Goal: Task Accomplishment & Management: Use online tool/utility

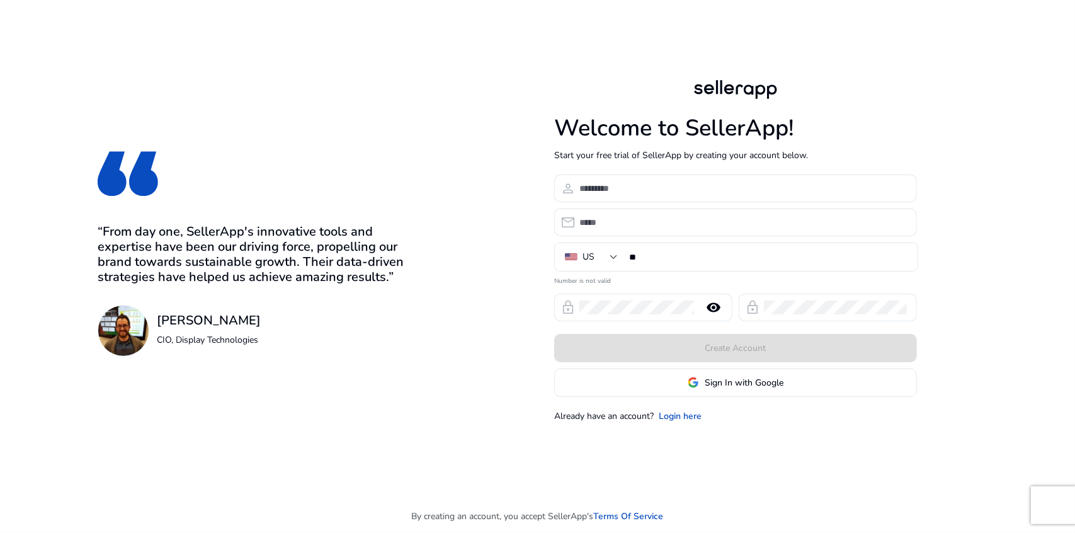
click at [731, 397] on div "Welcome to SellerApp! Start your free trial of SellerApp by creating your accou…" at bounding box center [735, 249] width 363 height 345
click at [735, 395] on button "Sign In with Google" at bounding box center [735, 382] width 363 height 28
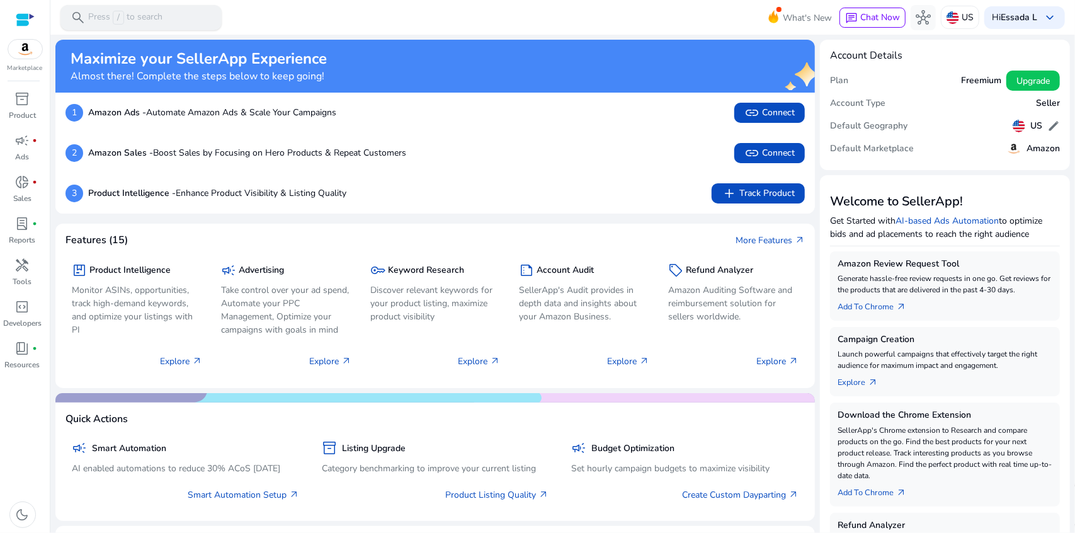
click at [156, 11] on p "Press / to search" at bounding box center [125, 18] width 74 height 14
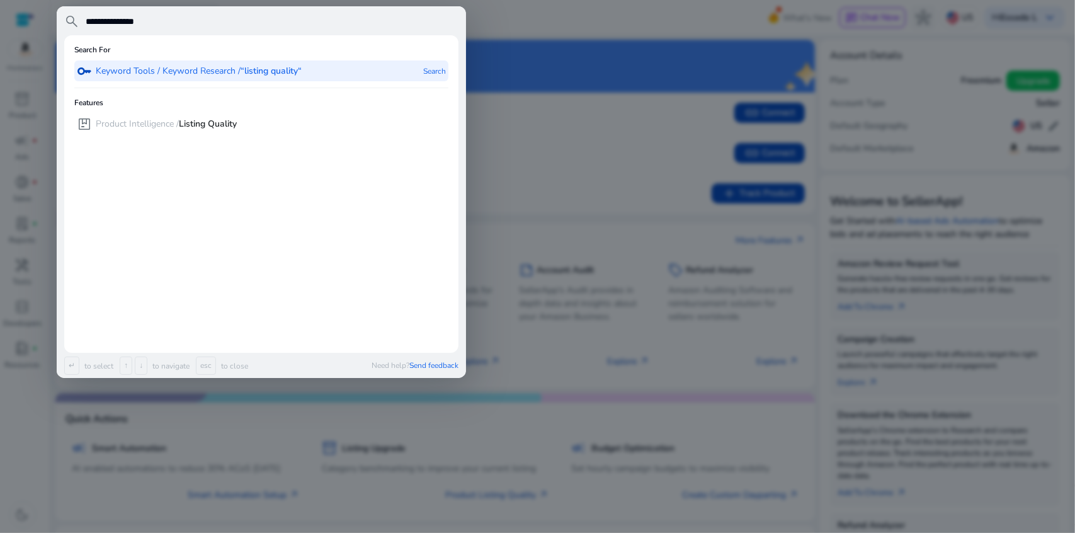
type input "**********"
click at [161, 76] on p "Keyword Tools / Keyword Research / “listing quality“" at bounding box center [199, 71] width 206 height 13
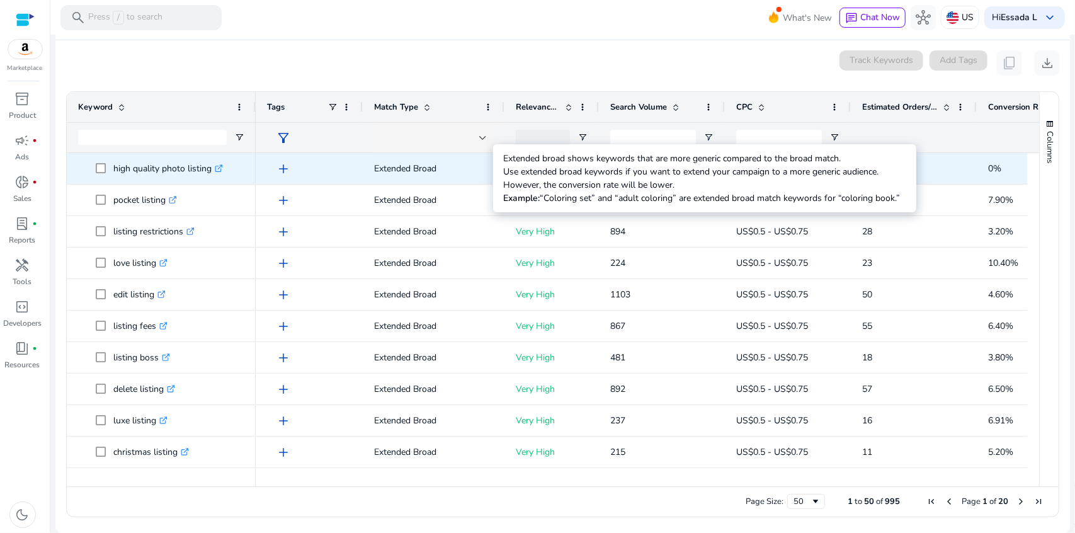
scroll to position [150, 0]
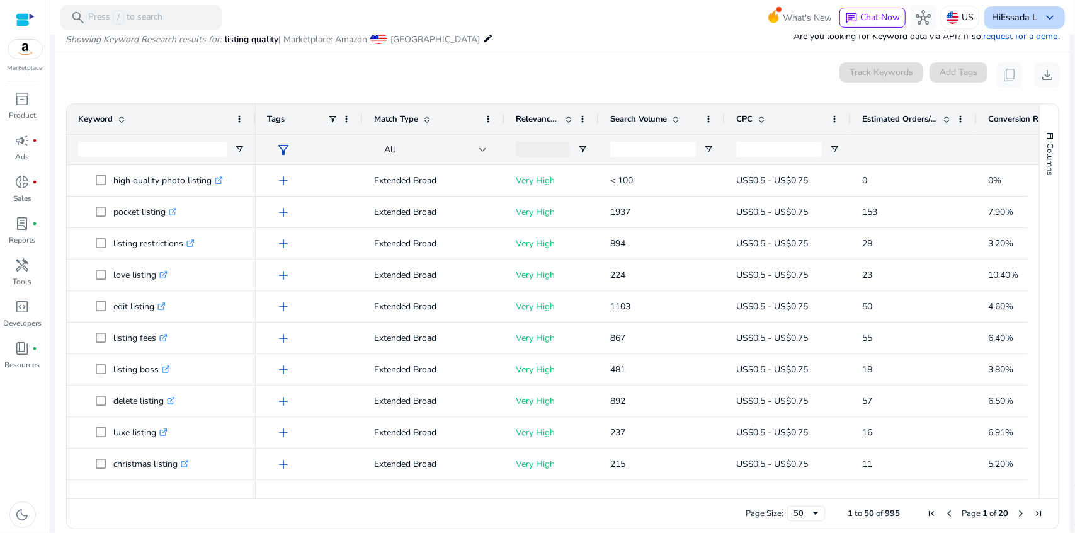
click at [1022, 13] on b "Essada L" at bounding box center [1018, 17] width 37 height 12
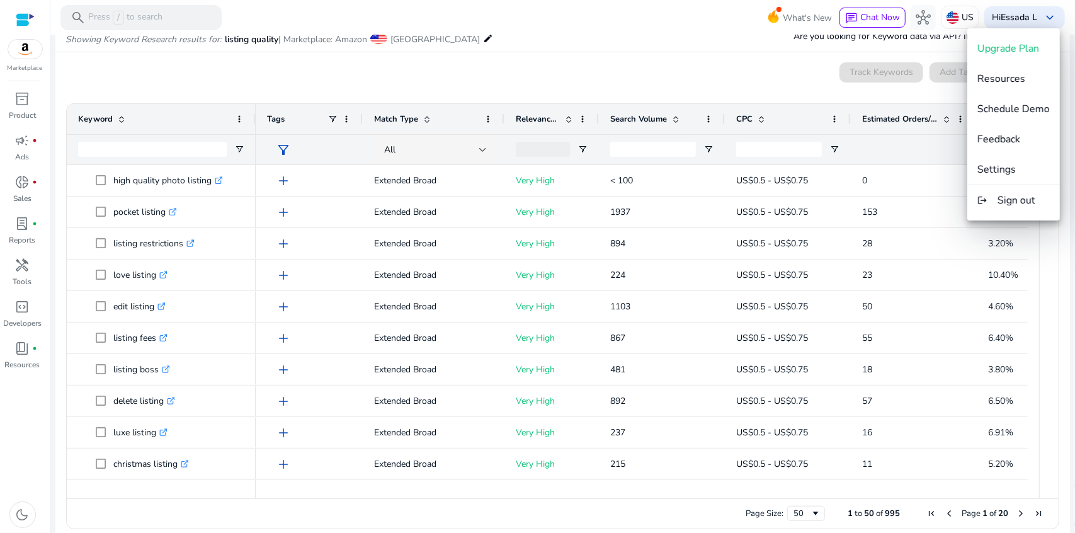
click at [957, 14] on div at bounding box center [537, 266] width 1075 height 533
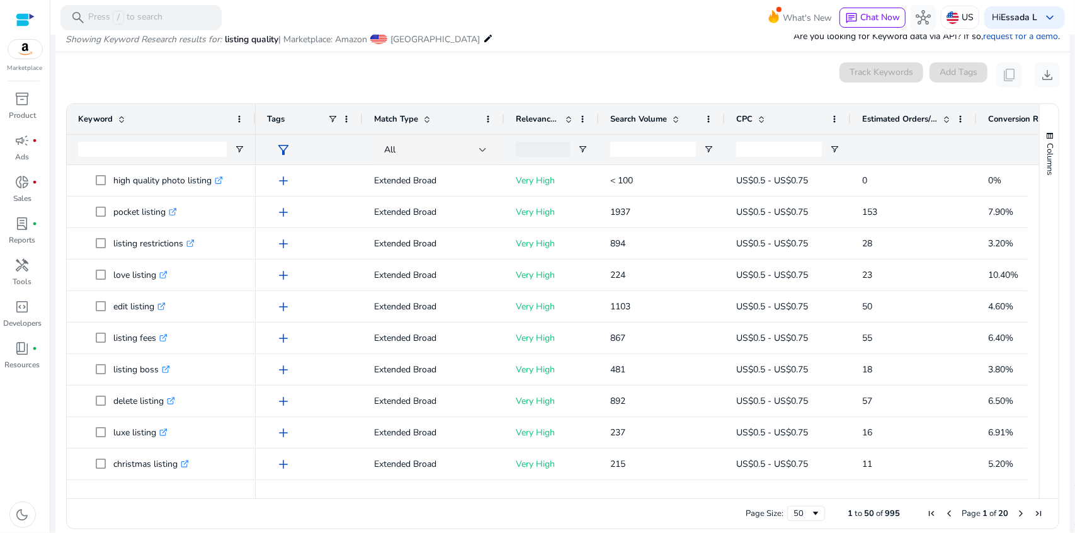
click at [961, 14] on p "US" at bounding box center [967, 17] width 12 height 22
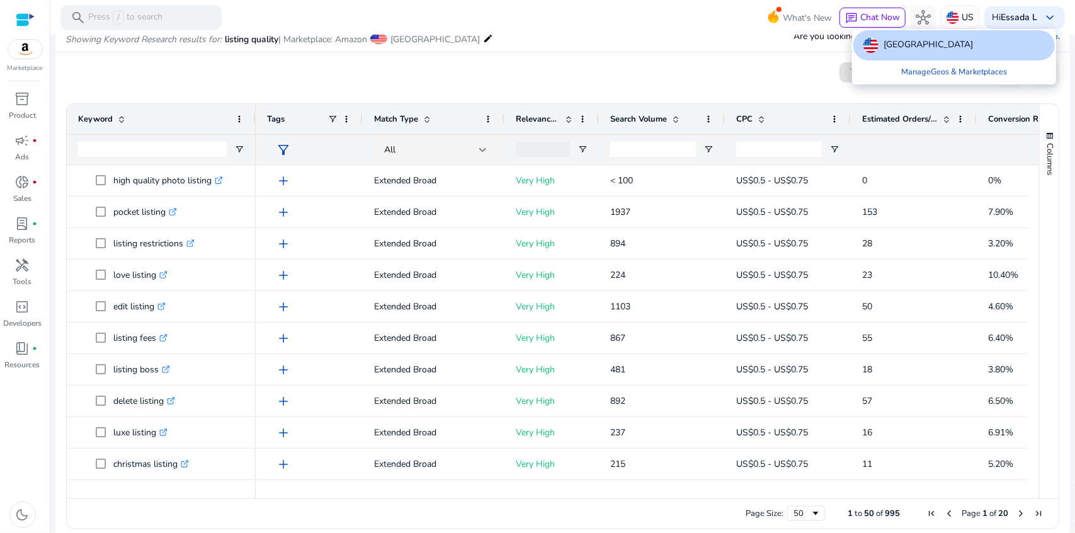
click at [723, 42] on div at bounding box center [537, 266] width 1075 height 533
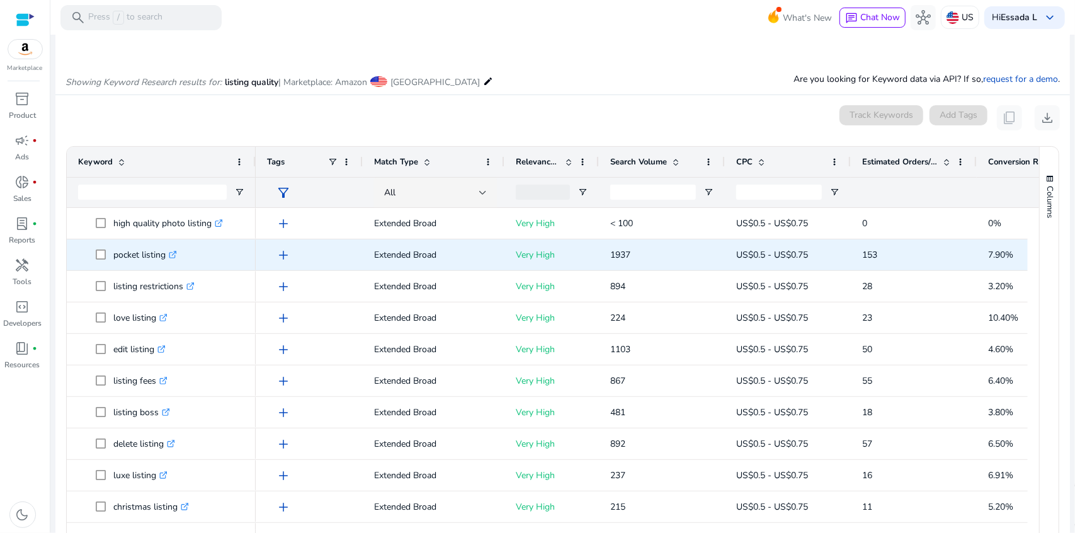
scroll to position [0, 0]
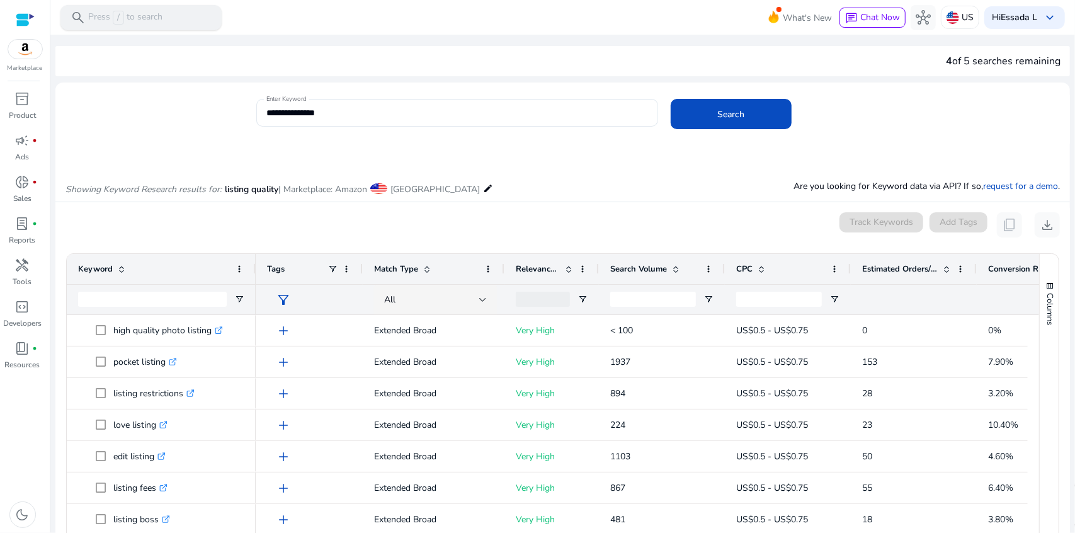
click at [152, 13] on p "Press / to search" at bounding box center [125, 18] width 74 height 14
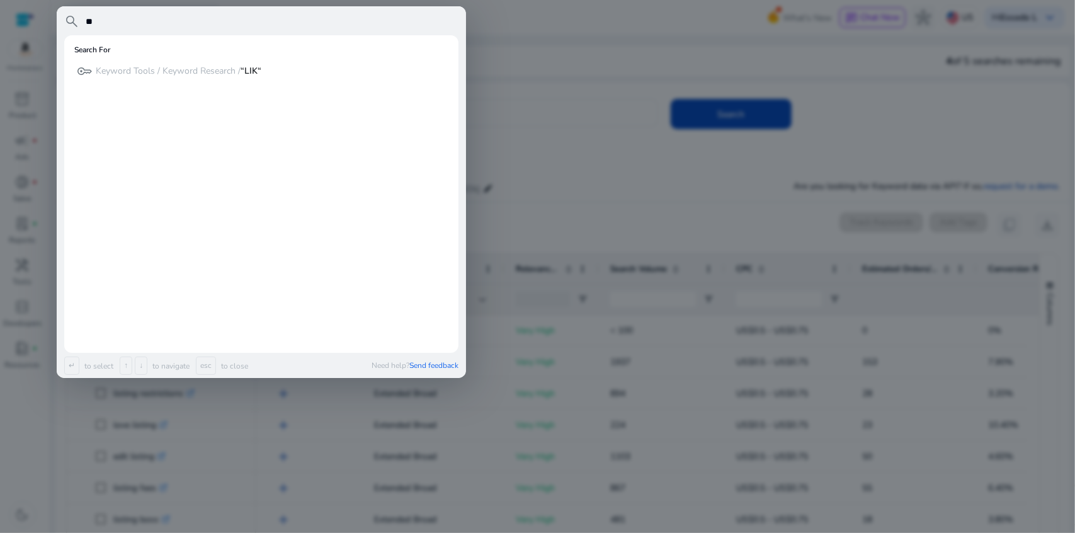
type input "*"
type input "*******"
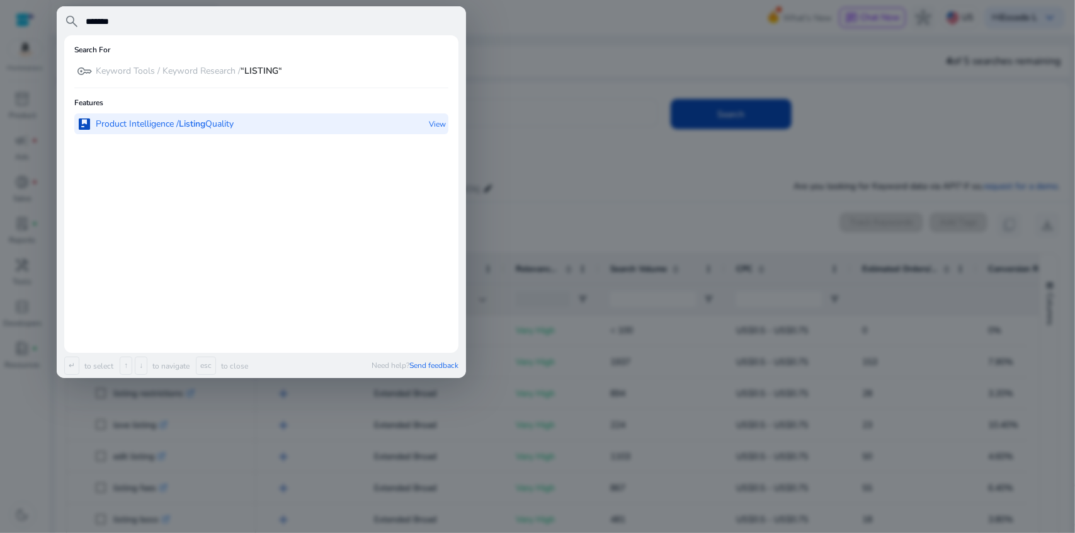
click at [173, 128] on p "Product Intelligence / Listing Quality" at bounding box center [165, 124] width 138 height 13
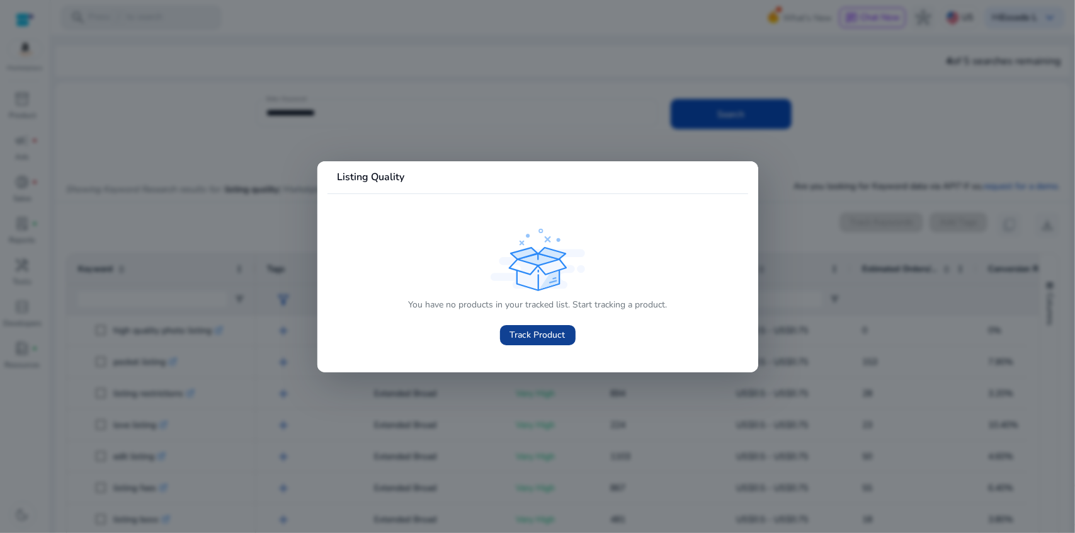
click at [554, 337] on span "Track Product" at bounding box center [537, 334] width 55 height 13
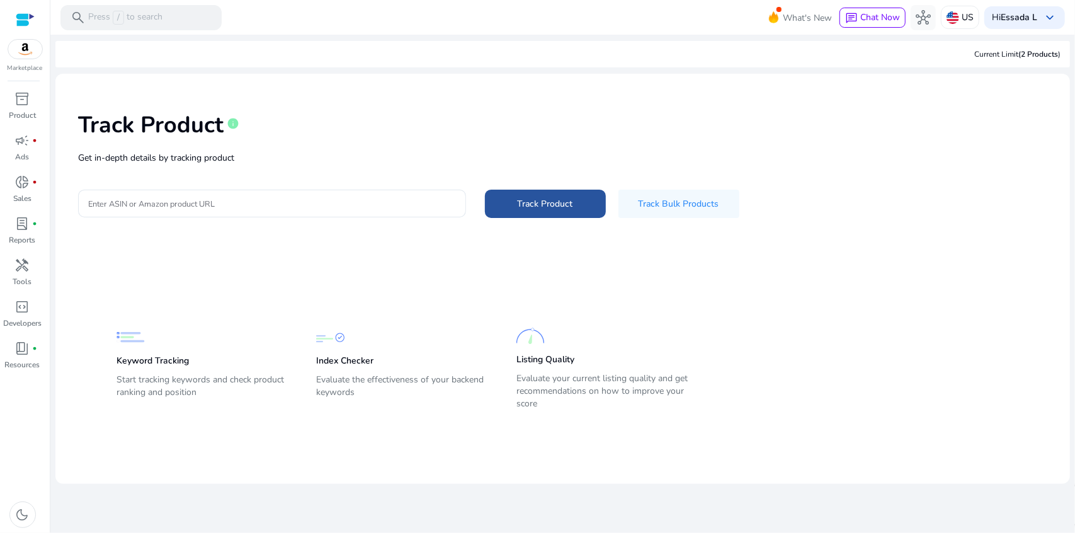
click at [539, 205] on span "Track Product" at bounding box center [544, 203] width 55 height 13
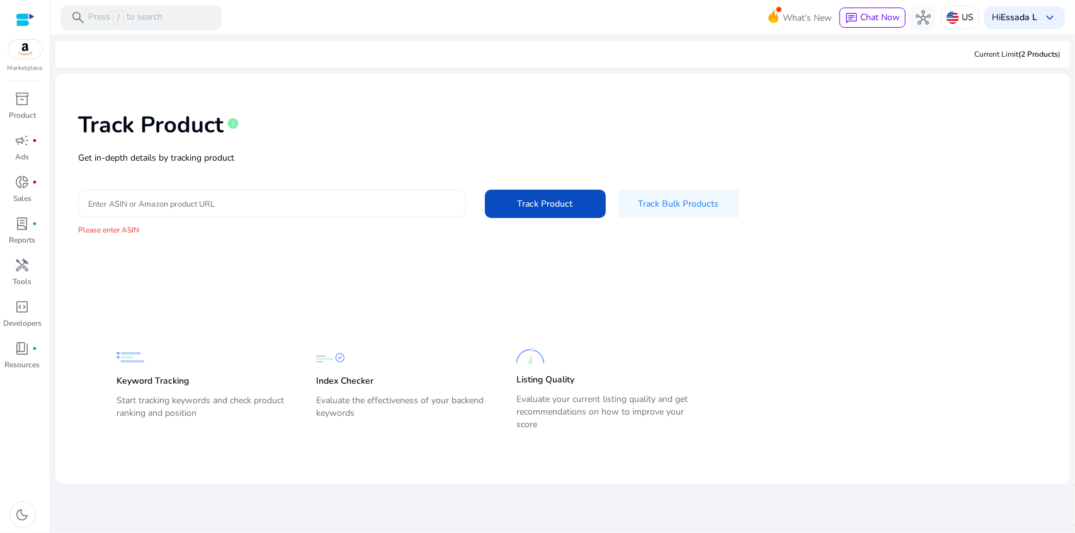
click at [376, 193] on div at bounding box center [272, 203] width 368 height 28
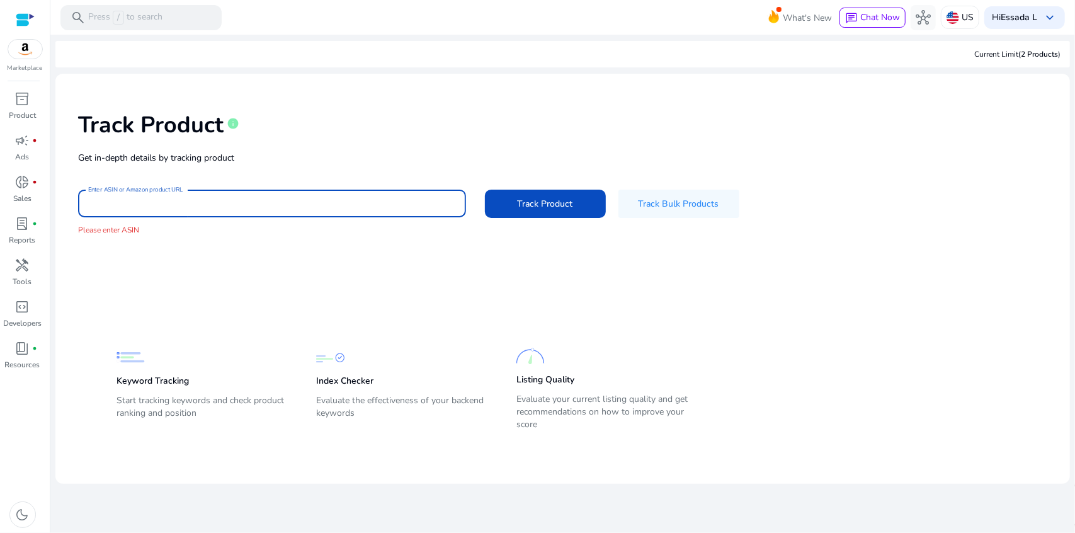
paste input "**********"
type input "**********"
drag, startPoint x: 295, startPoint y: 203, endPoint x: 0, endPoint y: 173, distance: 296.2
click at [0, 173] on mat-sidenav-container "**********" at bounding box center [537, 266] width 1075 height 533
paste input "**********"
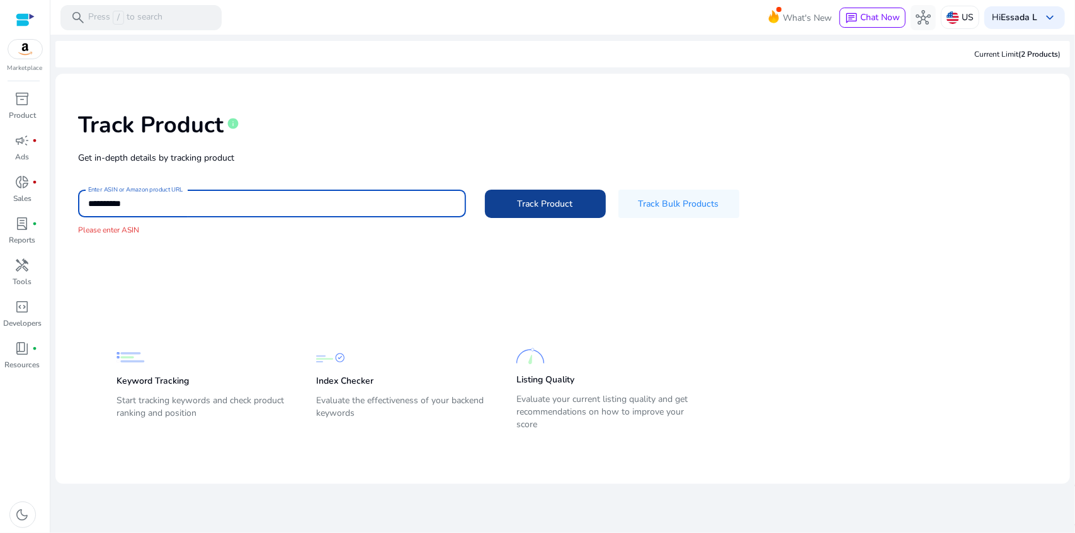
type input "**********"
click at [543, 215] on span at bounding box center [545, 203] width 121 height 30
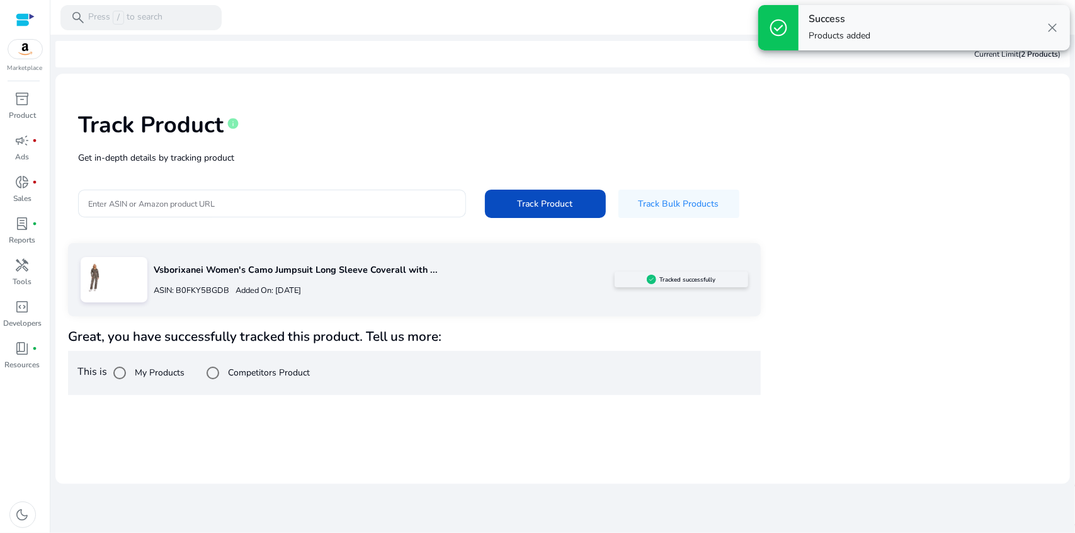
click at [470, 273] on p "Vsborixanei Women's Camo Jumpsuit Long Sleeve Coverall with ..." at bounding box center [384, 270] width 461 height 14
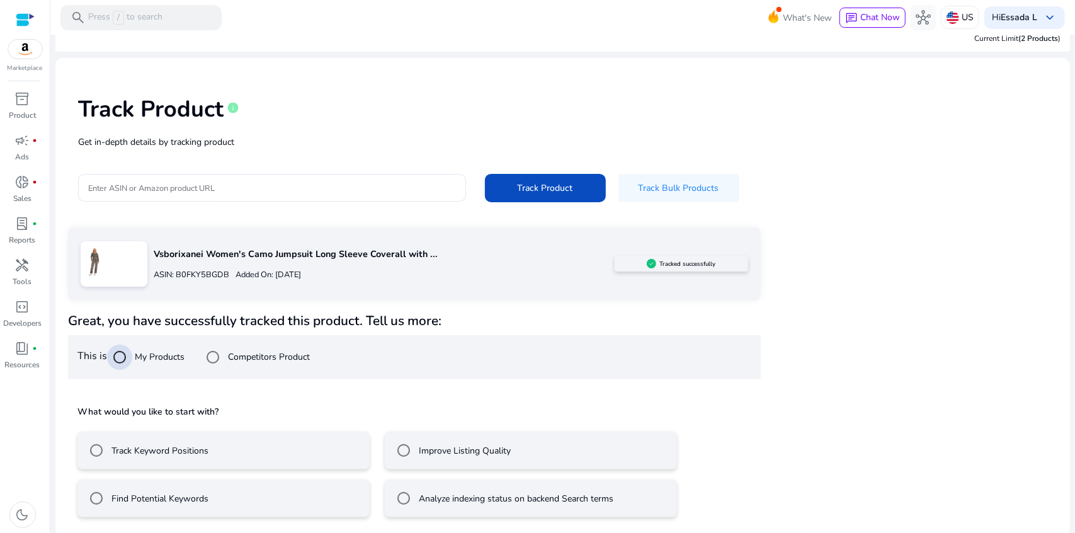
scroll to position [19, 0]
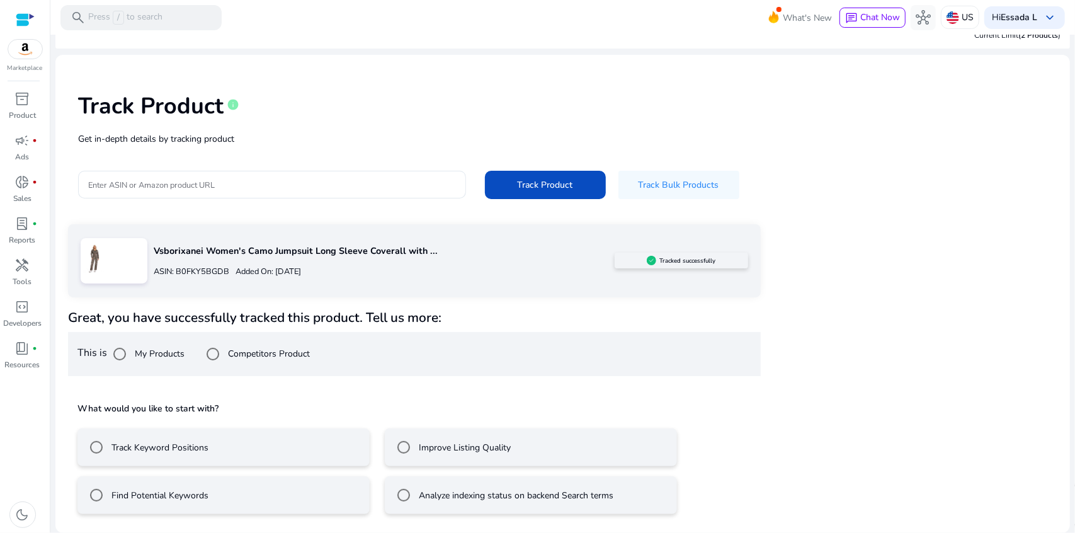
click at [300, 437] on mat-radio-button "Track Keyword Positions" at bounding box center [223, 447] width 292 height 38
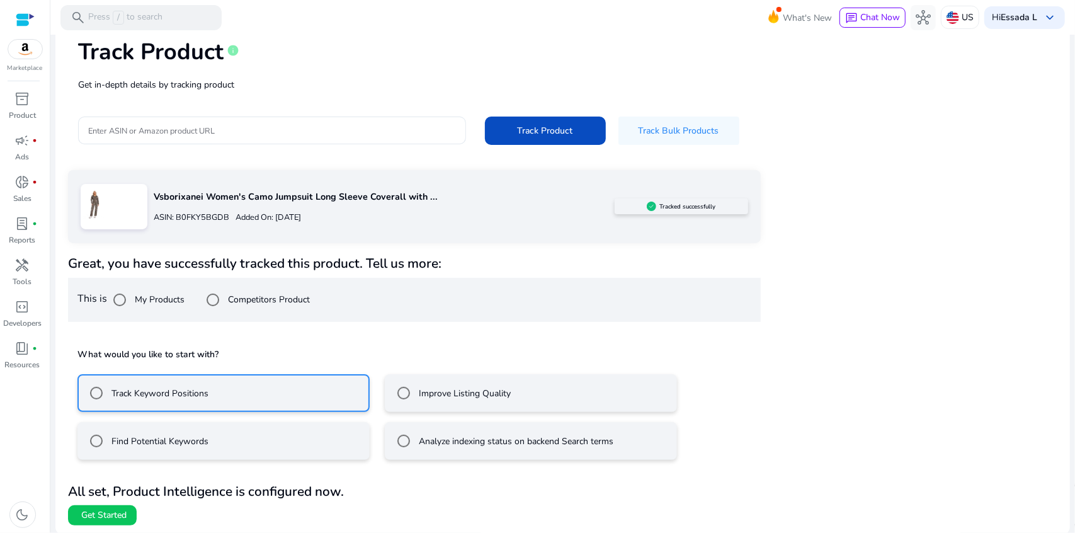
scroll to position [74, 0]
click at [196, 435] on label "Find Potential Keywords" at bounding box center [158, 439] width 99 height 13
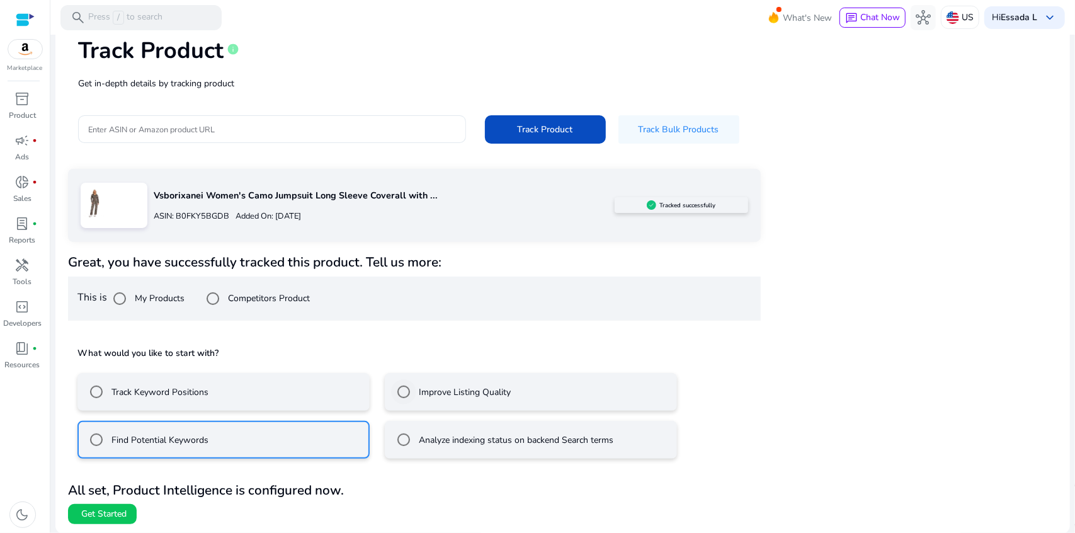
click at [436, 386] on label "Improve Listing Quality" at bounding box center [463, 391] width 94 height 13
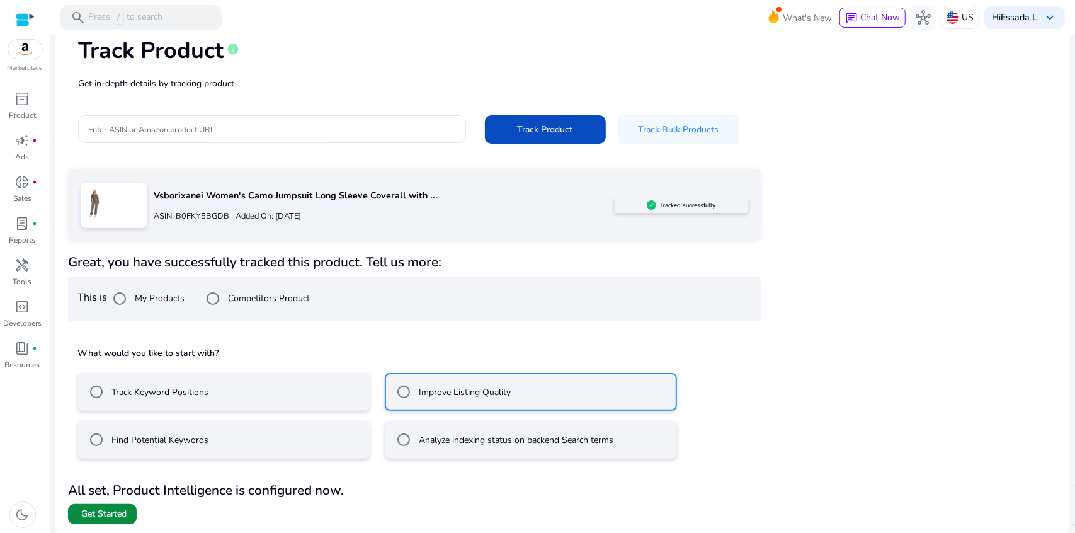
click at [101, 505] on span at bounding box center [102, 514] width 69 height 30
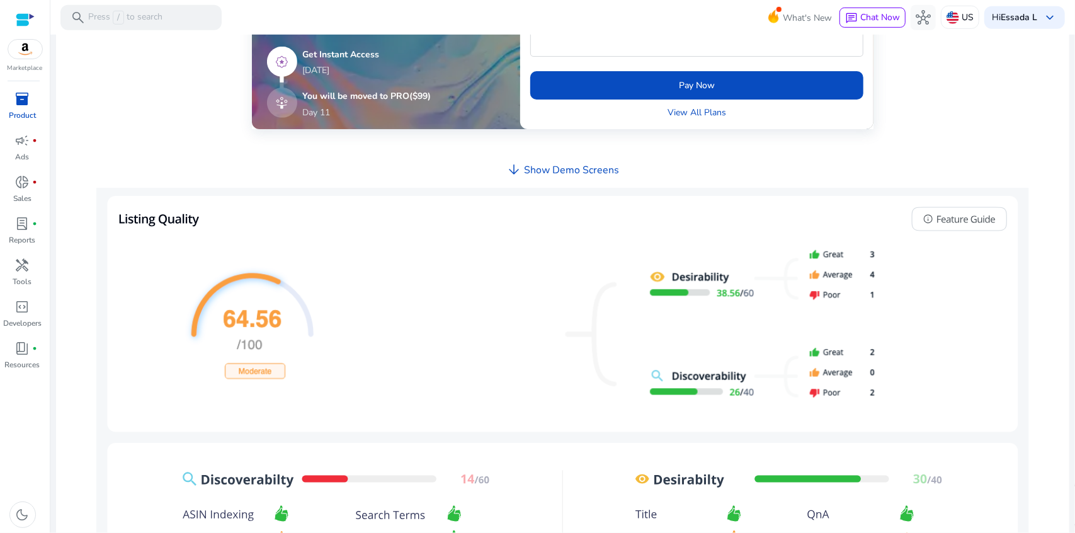
scroll to position [504, 0]
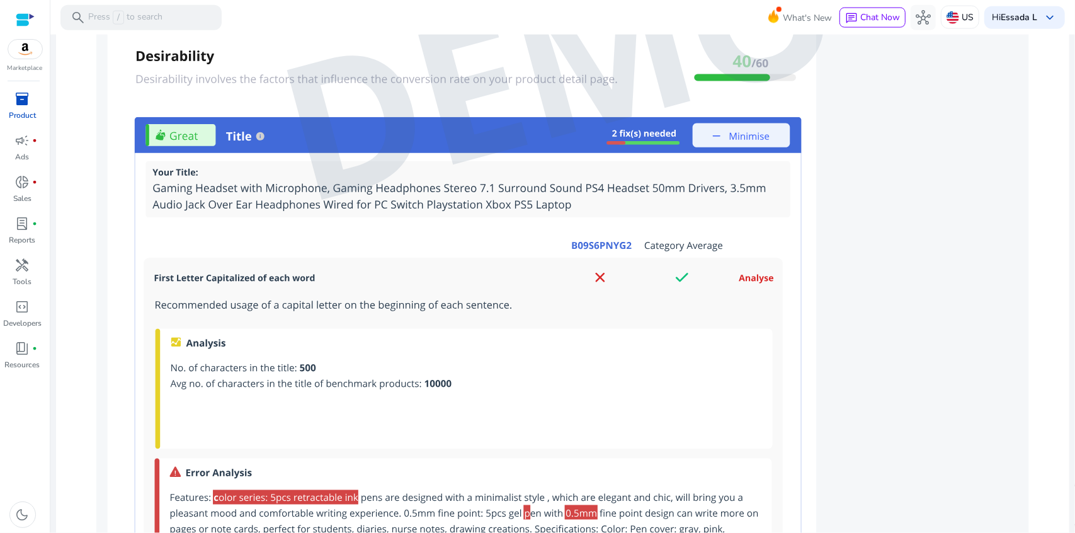
scroll to position [1071, 0]
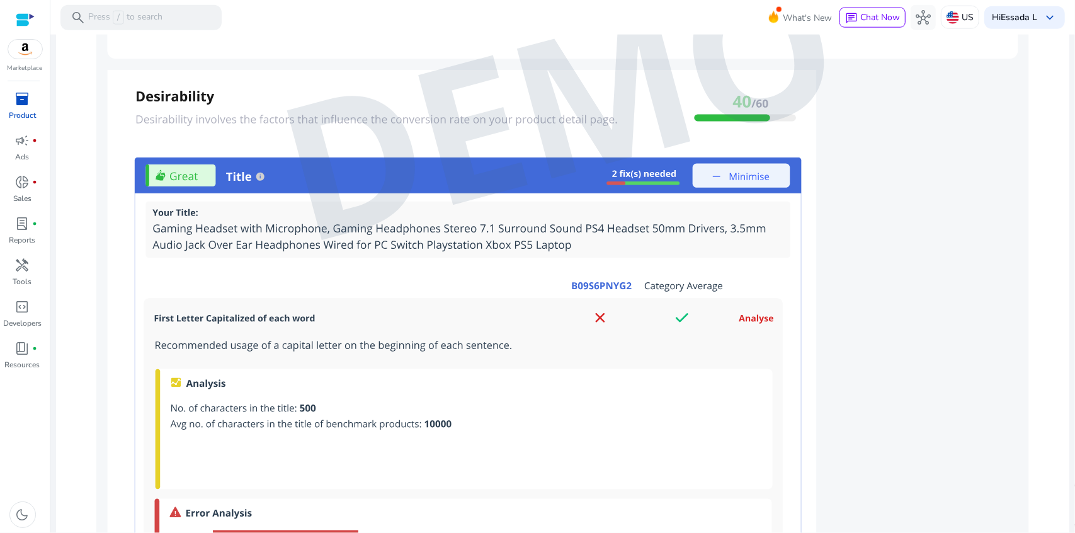
click at [744, 312] on img at bounding box center [562, 105] width 932 height 972
click at [582, 305] on img at bounding box center [562, 105] width 932 height 972
click at [596, 280] on img at bounding box center [562, 105] width 932 height 972
click at [641, 285] on img at bounding box center [562, 105] width 932 height 972
click at [652, 286] on img at bounding box center [562, 105] width 932 height 972
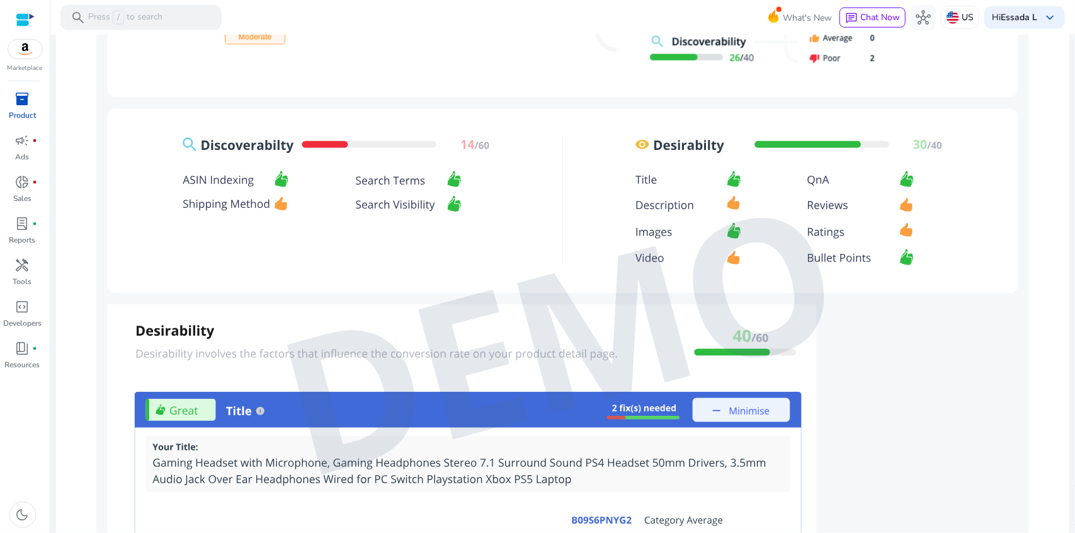
scroll to position [883, 0]
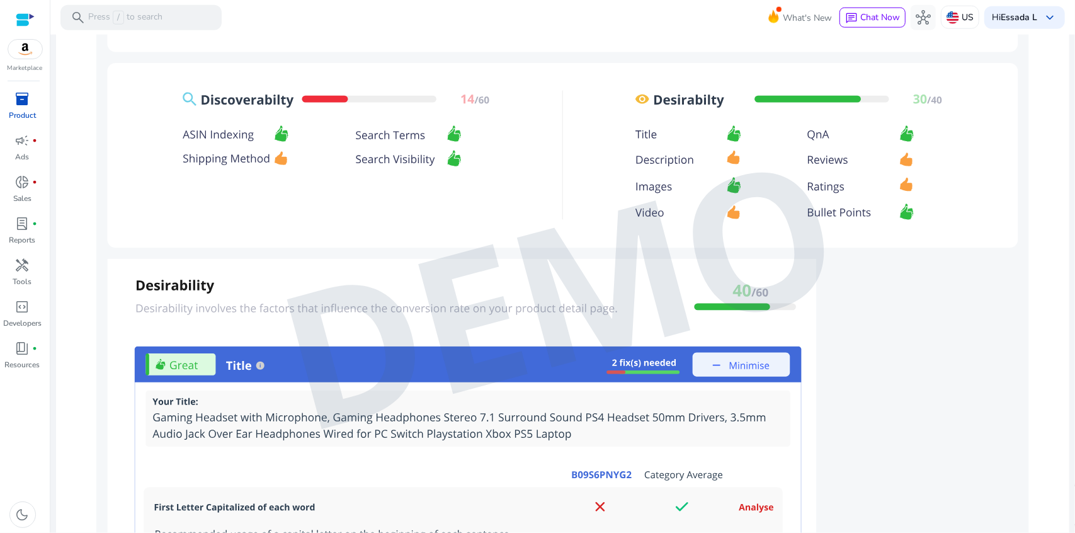
click at [626, 366] on img at bounding box center [562, 294] width 932 height 972
click at [612, 361] on img at bounding box center [562, 294] width 932 height 972
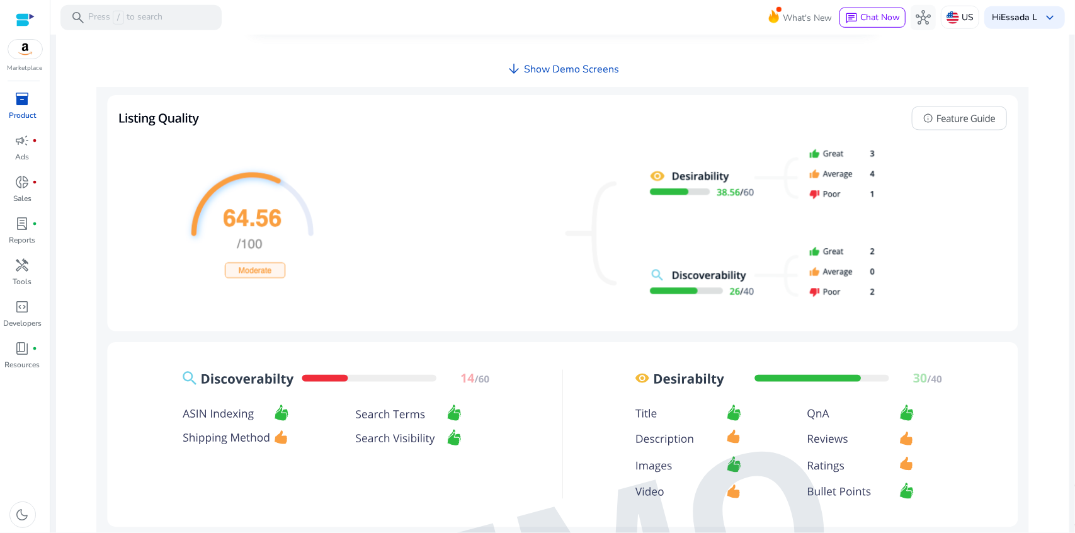
scroll to position [505, 0]
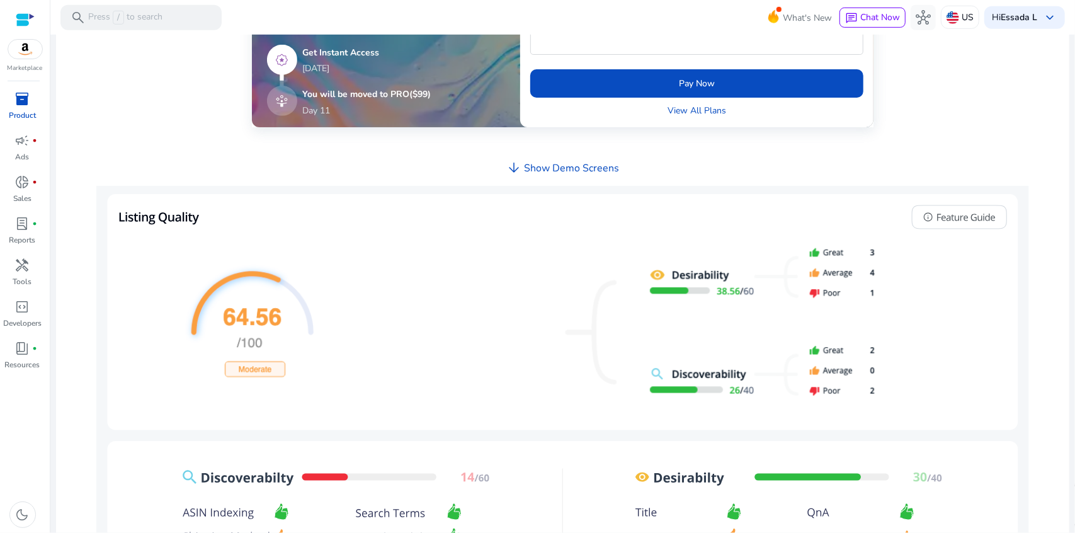
click at [556, 162] on h4 "Show Demo Screens" at bounding box center [571, 168] width 95 height 12
click at [513, 166] on span "arrow_downward" at bounding box center [513, 167] width 15 height 15
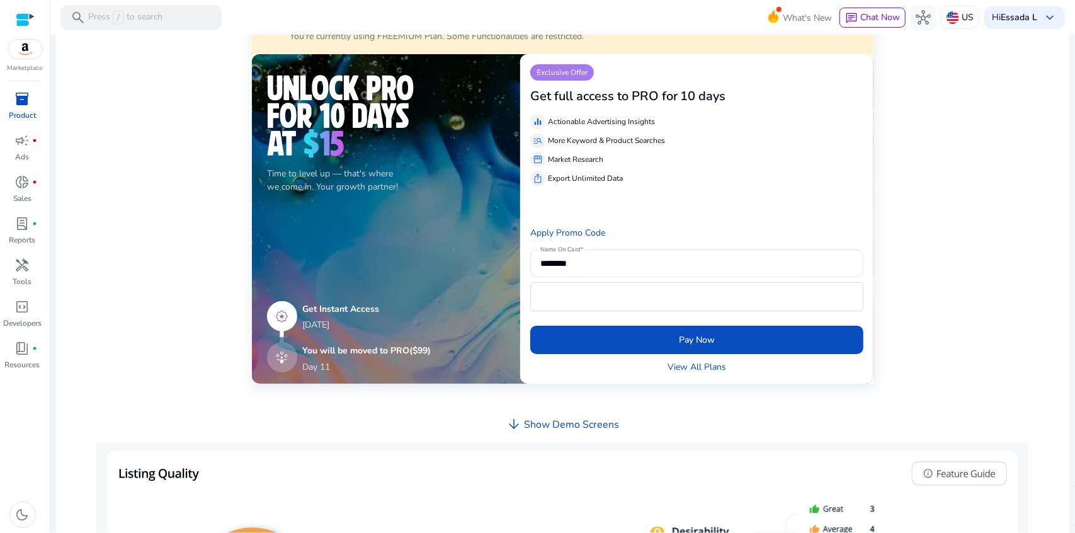
scroll to position [0, 0]
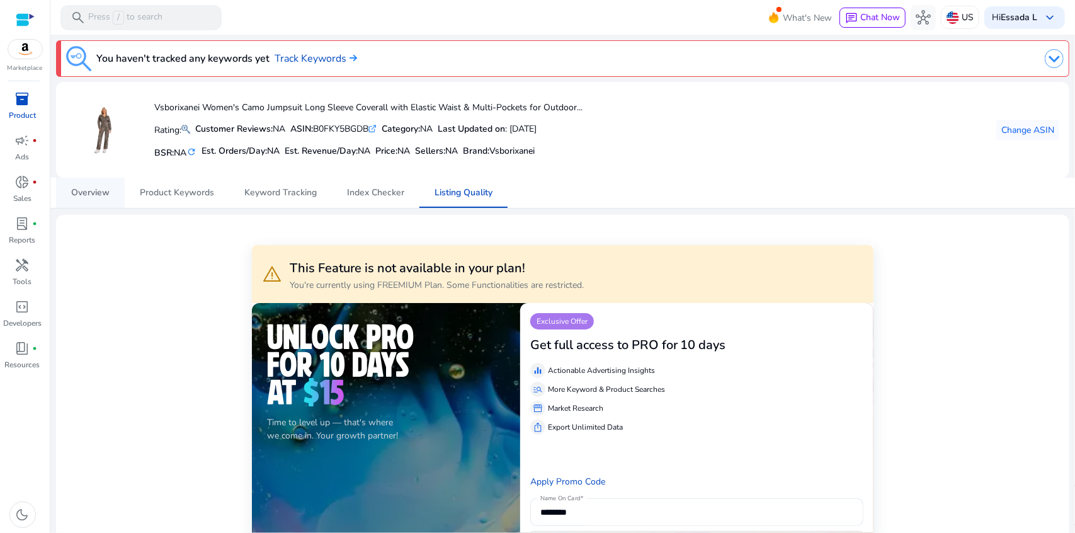
click at [108, 185] on span "Overview" at bounding box center [90, 193] width 38 height 30
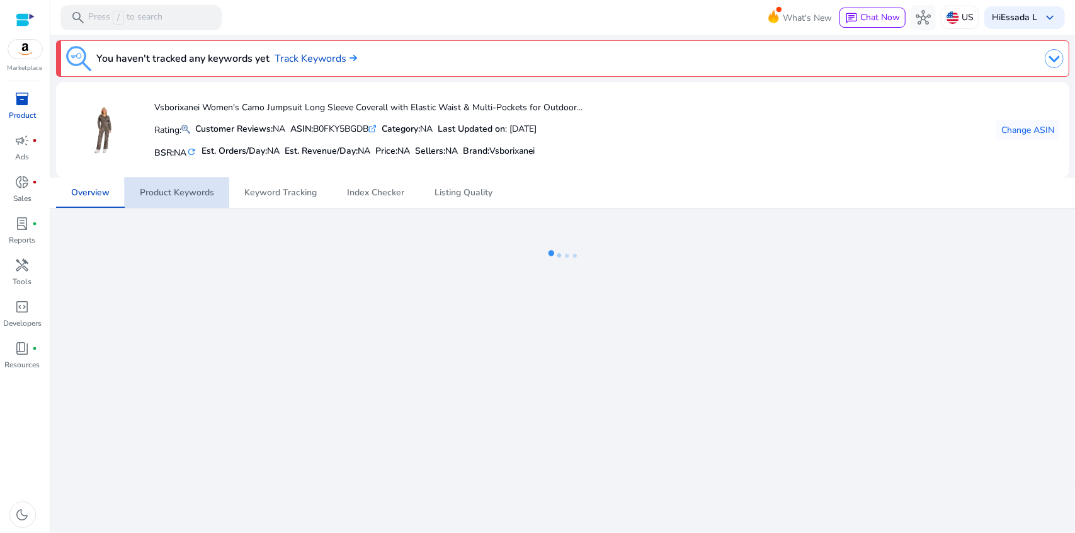
click at [170, 200] on span "Product Keywords" at bounding box center [177, 193] width 74 height 30
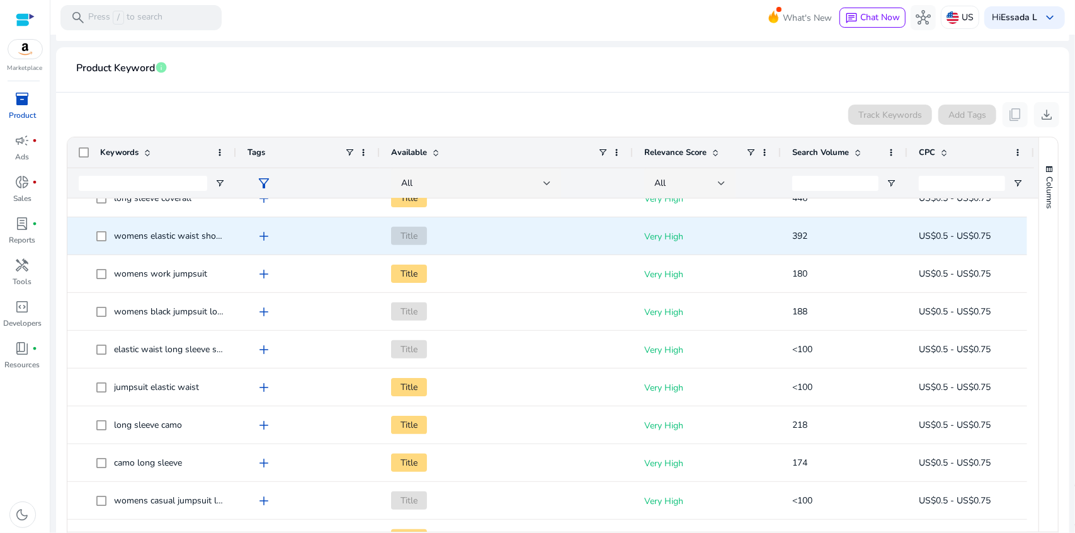
scroll to position [189, 0]
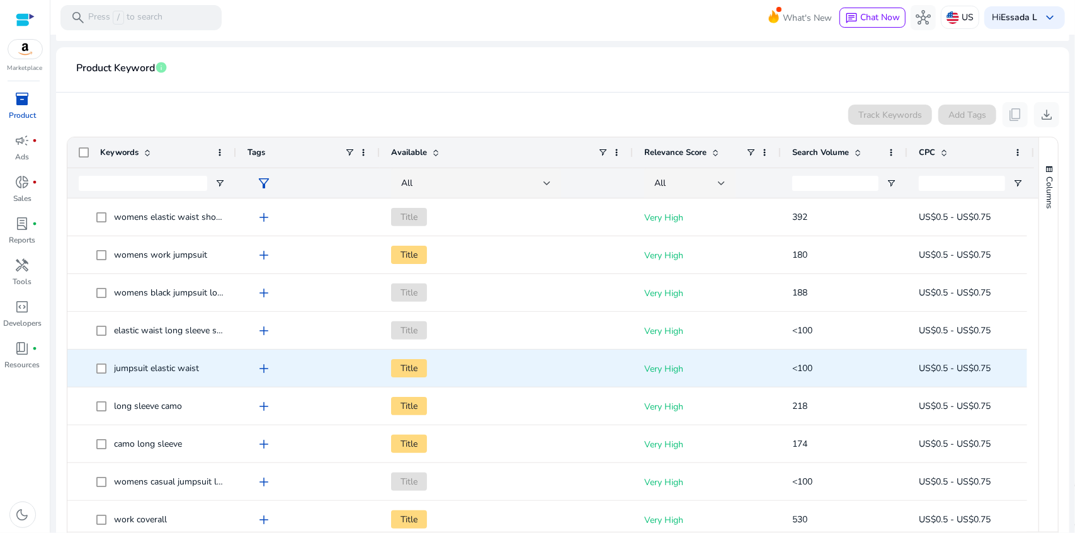
click at [410, 369] on span "Title" at bounding box center [409, 368] width 36 height 18
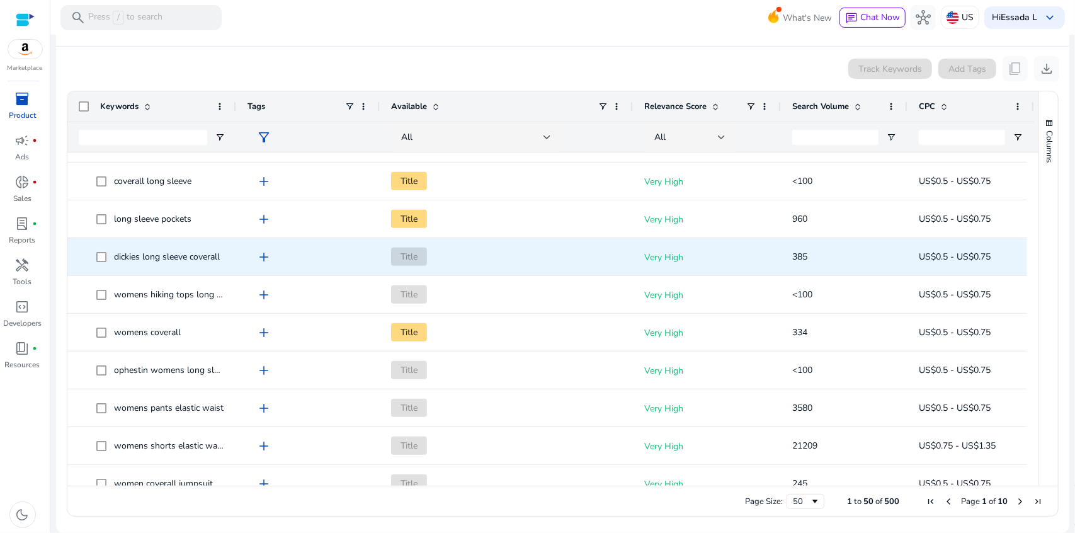
scroll to position [0, 0]
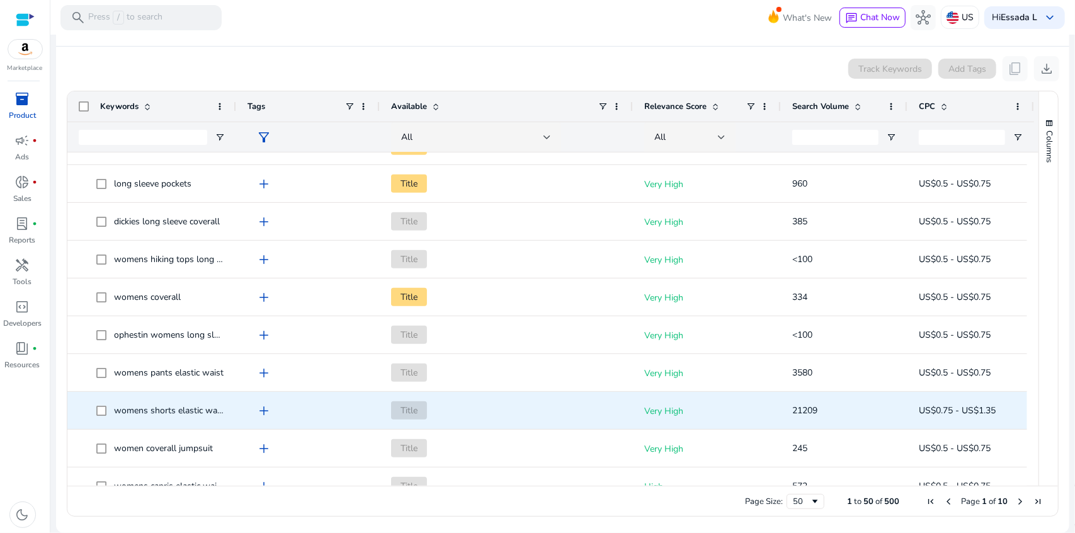
click at [194, 409] on span "womens shorts elastic waist" at bounding box center [170, 410] width 113 height 12
click at [208, 410] on span "womens shorts elastic waist" at bounding box center [170, 410] width 113 height 12
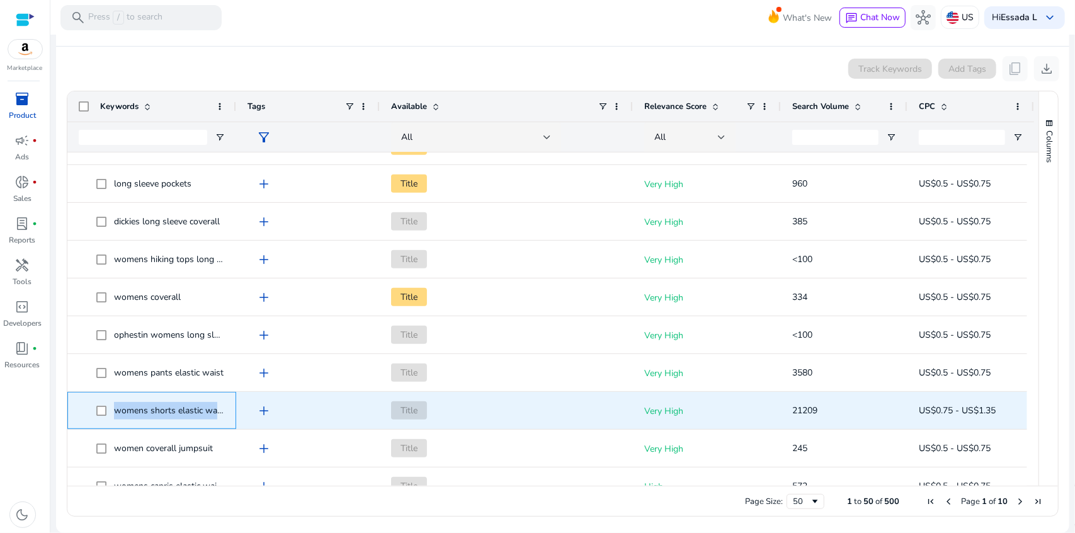
click at [234, 415] on div "womens shorts elastic waist" at bounding box center [151, 410] width 169 height 37
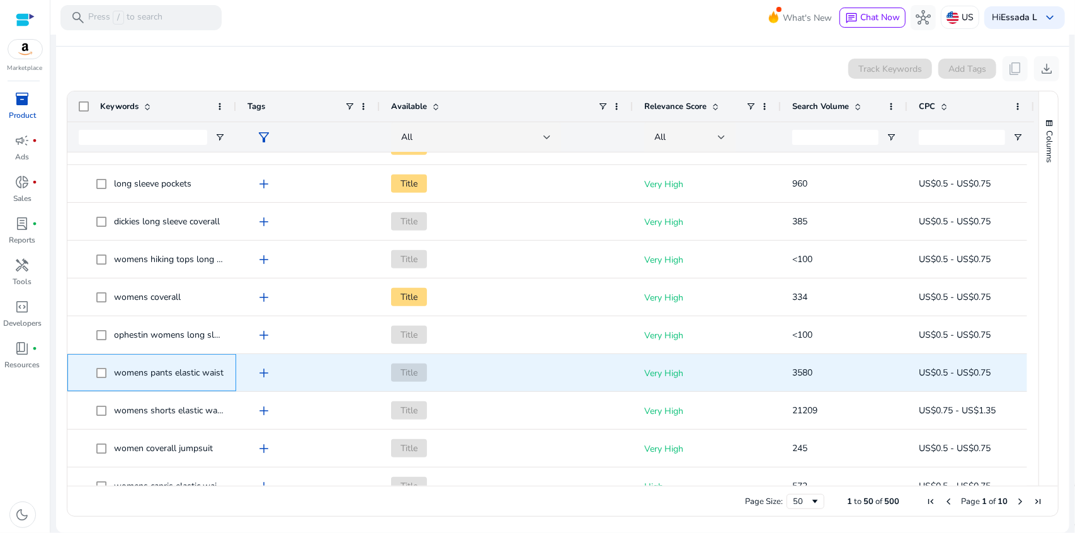
click at [169, 370] on span "womens pants elastic waist" at bounding box center [169, 372] width 110 height 12
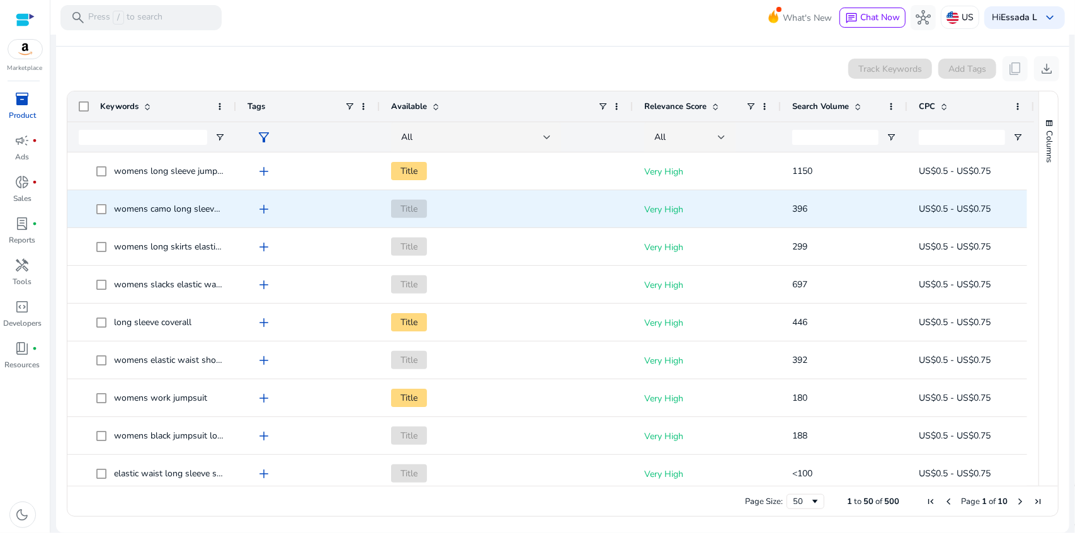
click at [196, 206] on span "womens camo long sleeve shirt" at bounding box center [176, 209] width 125 height 12
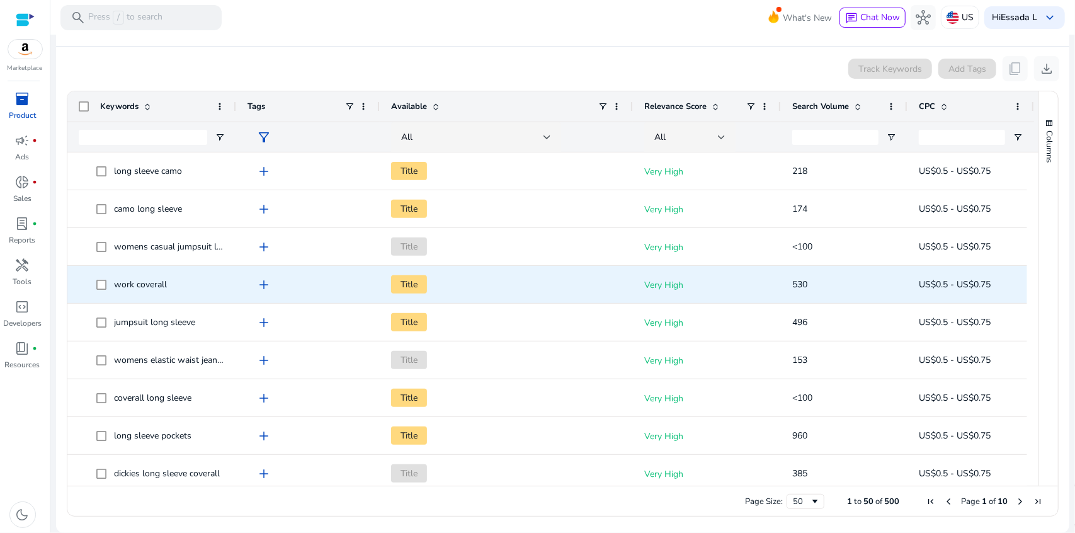
click at [153, 284] on span "work coverall" at bounding box center [140, 284] width 53 height 12
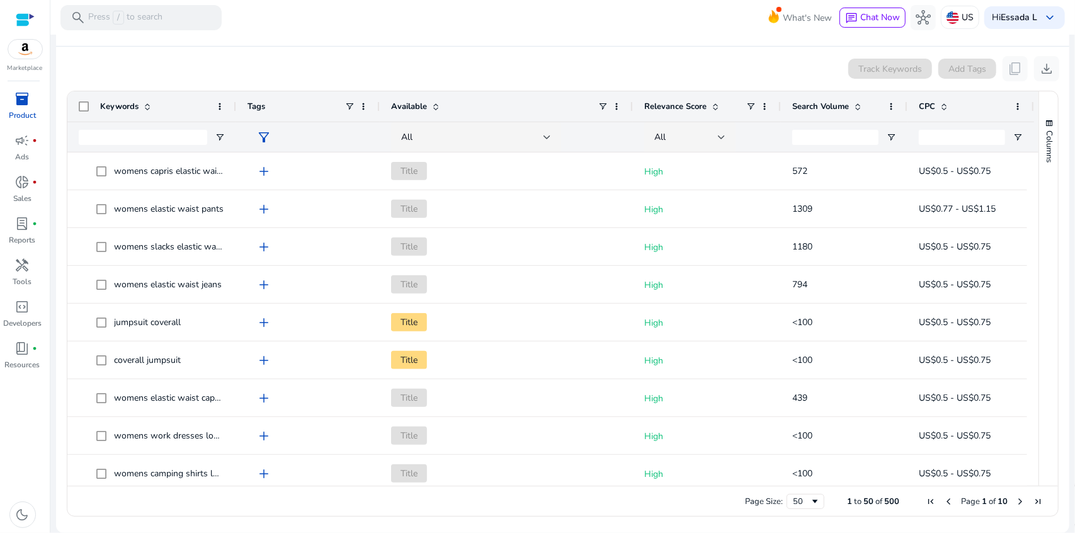
click at [894, 112] on div "Search Volume" at bounding box center [844, 106] width 104 height 30
click at [887, 98] on div "Search Volume" at bounding box center [844, 106] width 104 height 30
click at [889, 112] on div "Search Volume" at bounding box center [844, 106] width 104 height 30
click at [891, 103] on span at bounding box center [891, 106] width 10 height 10
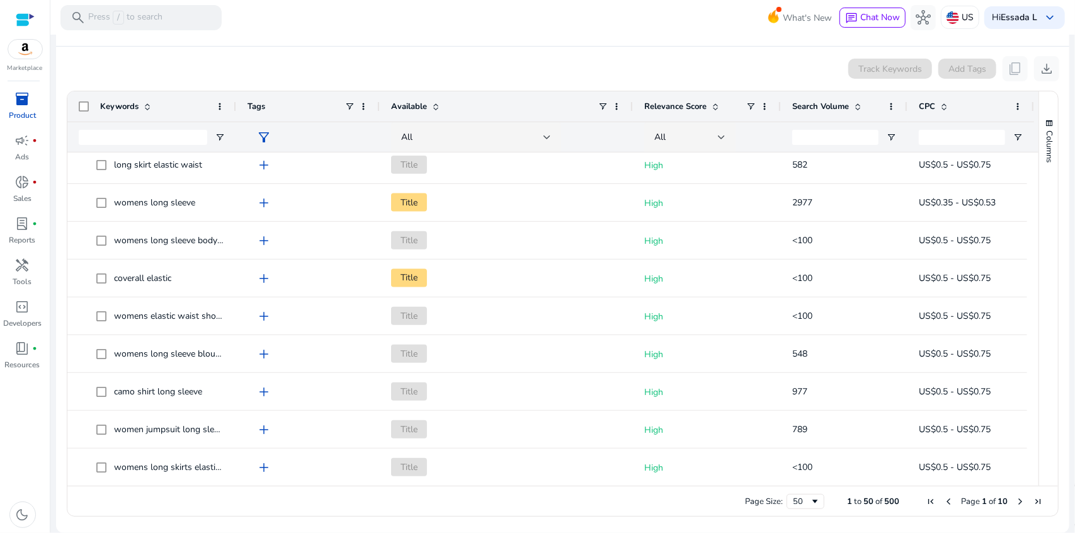
click at [1015, 496] on span "Next Page" at bounding box center [1020, 501] width 10 height 10
click at [943, 502] on span "Previous Page" at bounding box center [948, 501] width 10 height 10
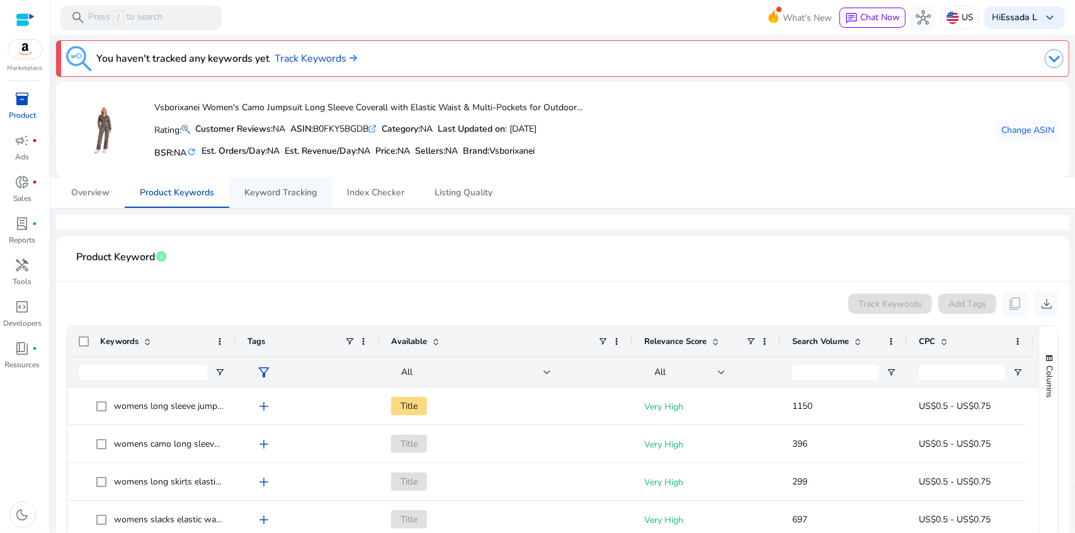
click at [300, 195] on span "Keyword Tracking" at bounding box center [280, 192] width 72 height 9
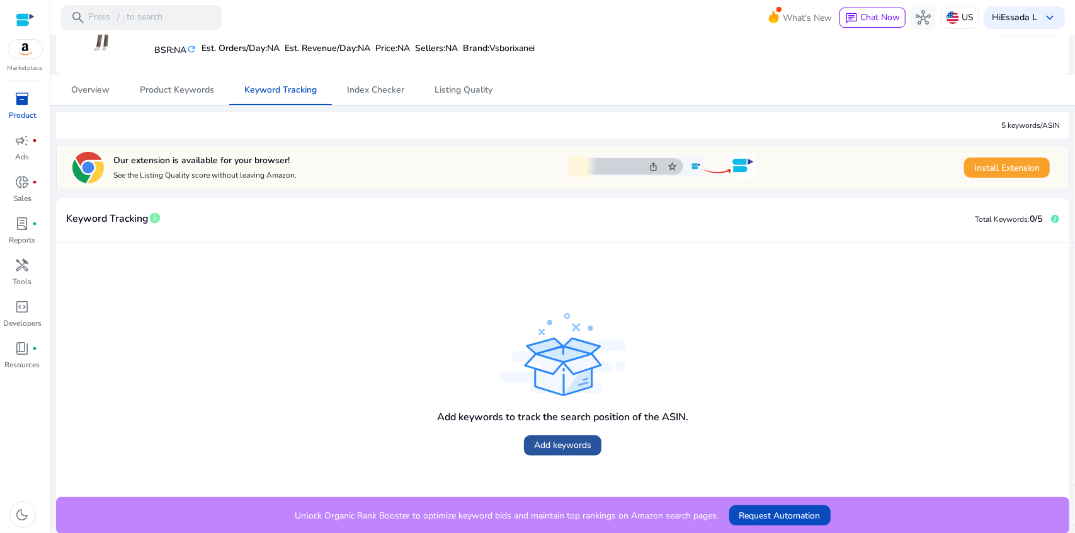
click at [553, 439] on span "Add keywords" at bounding box center [562, 444] width 57 height 13
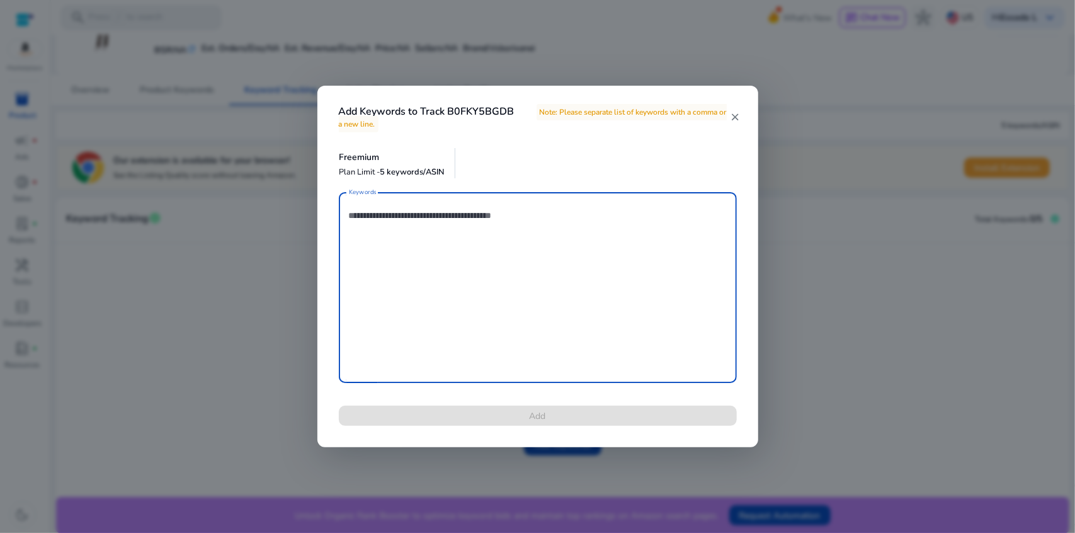
click at [734, 113] on mat-icon "close" at bounding box center [735, 116] width 10 height 11
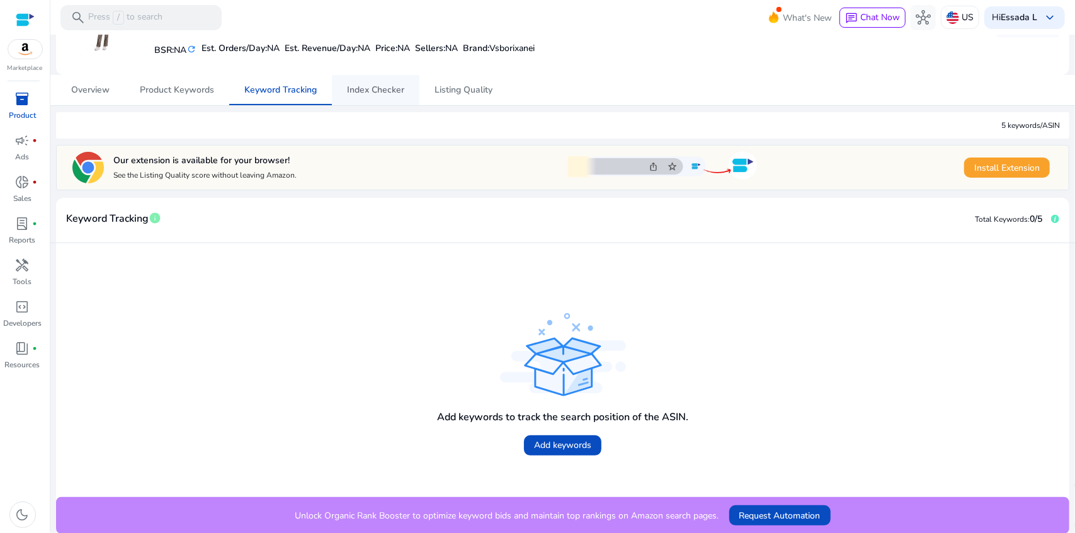
click at [390, 86] on span "Index Checker" at bounding box center [375, 90] width 57 height 9
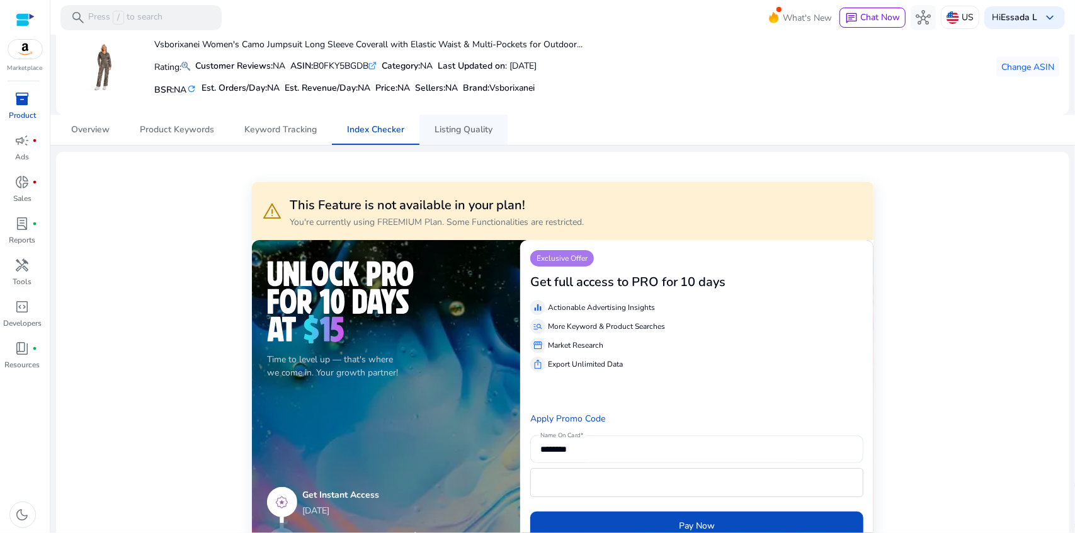
click at [450, 142] on span "Listing Quality" at bounding box center [463, 130] width 58 height 30
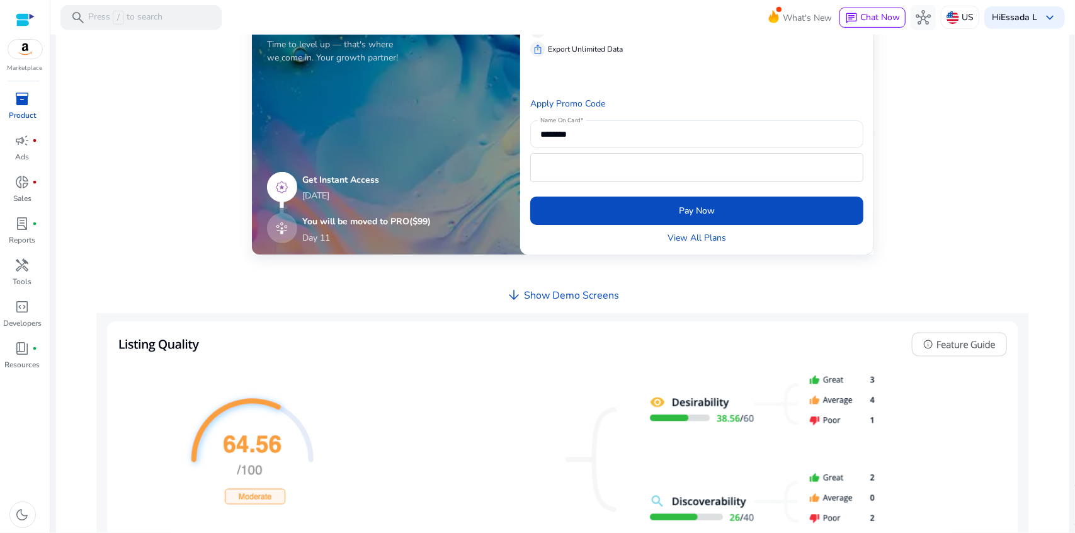
click at [522, 286] on div "arrow_downward Show Demo Screens" at bounding box center [562, 295] width 113 height 21
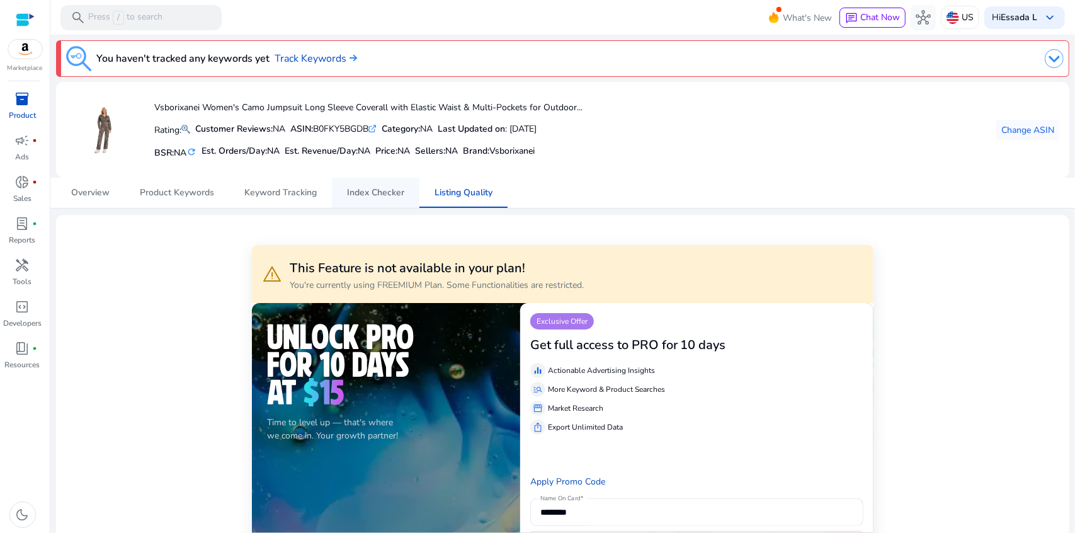
click at [380, 206] on span "Index Checker" at bounding box center [375, 193] width 57 height 30
click at [254, 198] on span "Keyword Tracking" at bounding box center [280, 193] width 72 height 30
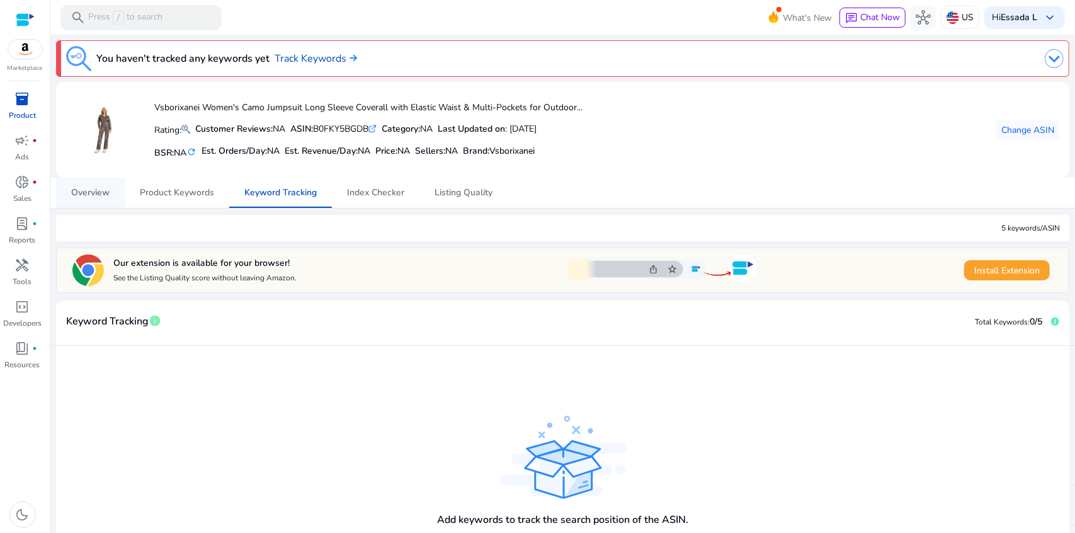
click at [69, 191] on link "Overview" at bounding box center [90, 193] width 69 height 30
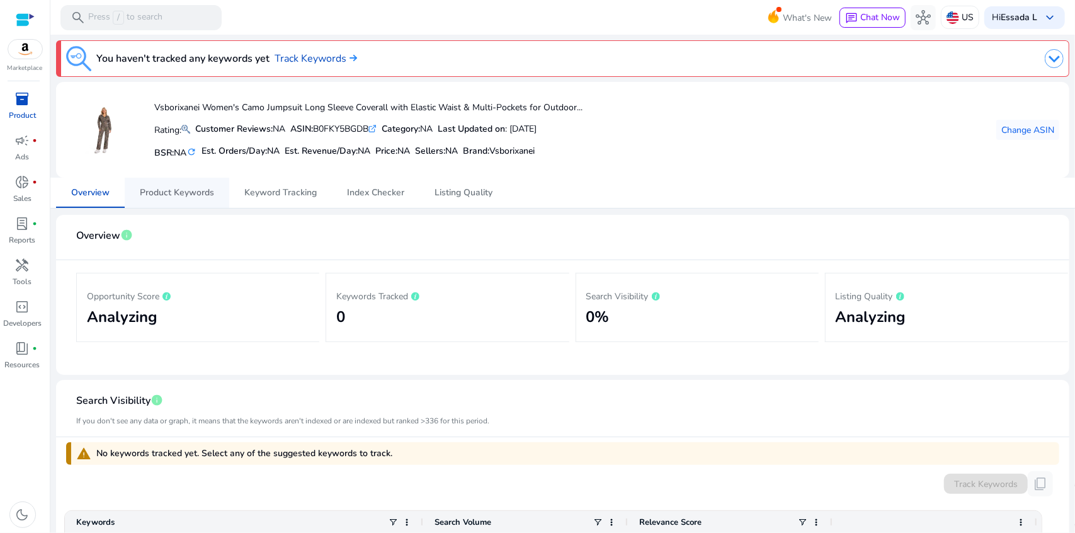
click at [201, 189] on span "Product Keywords" at bounding box center [177, 192] width 74 height 9
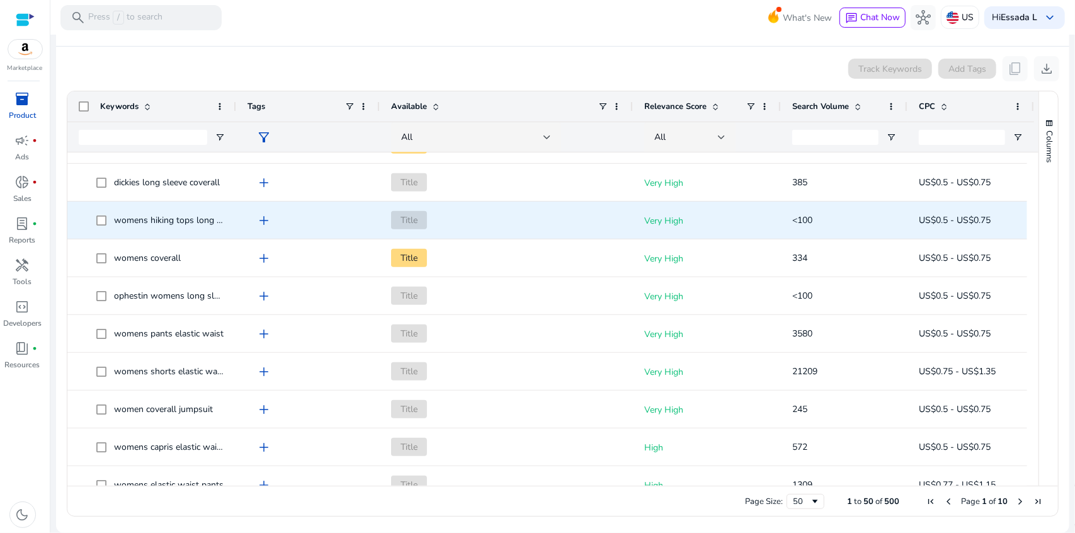
scroll to position [692, 0]
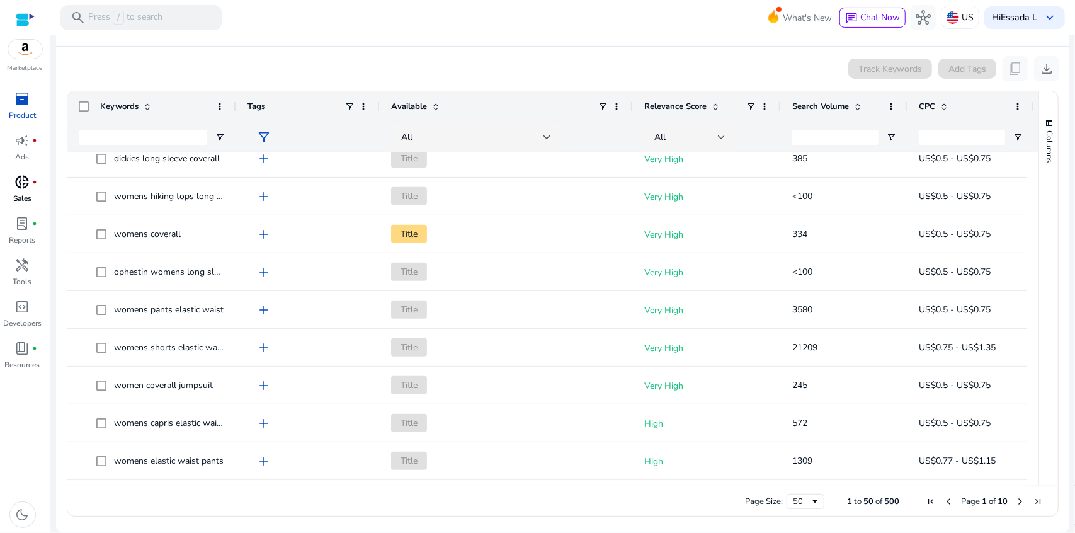
click at [37, 189] on link "donut_small fiber_manual_record Sales" at bounding box center [22, 193] width 45 height 42
